Goal: Task Accomplishment & Management: Manage account settings

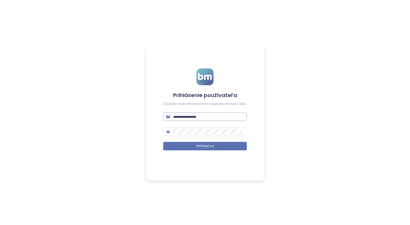
click at [191, 118] on input "text" at bounding box center [208, 117] width 71 height 6
click at [195, 113] on span at bounding box center [205, 117] width 84 height 8
type input "**********"
click at [217, 147] on button "Prihlásiť sa" at bounding box center [205, 146] width 84 height 8
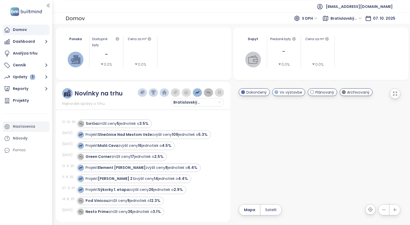
click at [22, 126] on div "Nastavenia" at bounding box center [24, 126] width 22 height 7
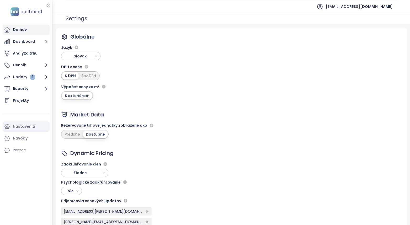
click at [21, 28] on div "Domov" at bounding box center [20, 29] width 14 height 7
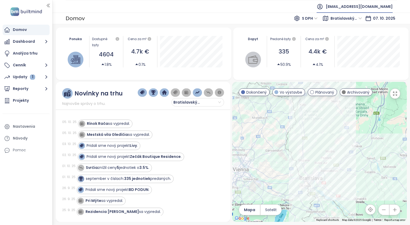
click at [376, 8] on span "proxenta@proxenta.sk" at bounding box center [359, 6] width 67 height 13
click at [357, 22] on span "Odhlásiť sa" at bounding box center [356, 21] width 21 height 5
